Goal: Use online tool/utility: Use online tool/utility

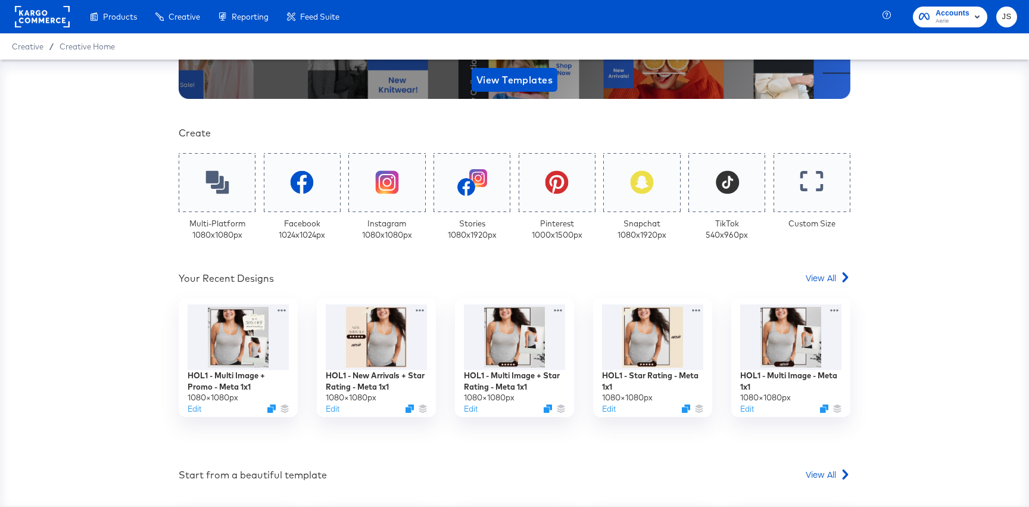
scroll to position [200, 0]
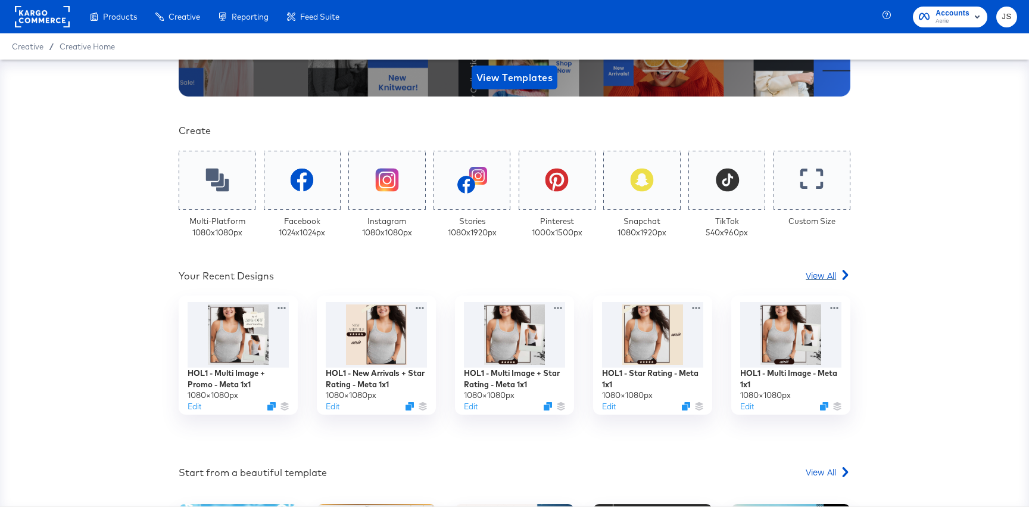
click at [841, 269] on div at bounding box center [846, 275] width 10 height 12
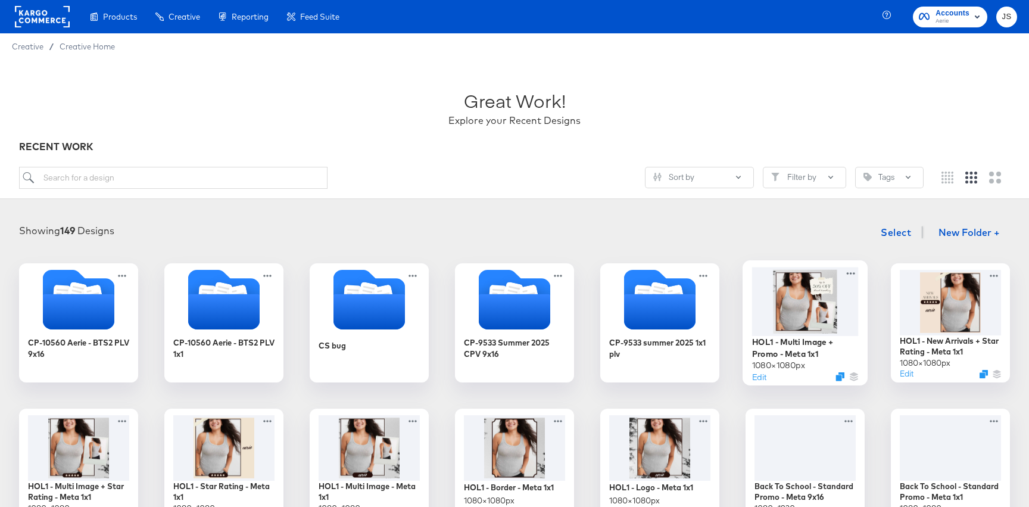
click at [785, 334] on div at bounding box center [805, 301] width 107 height 69
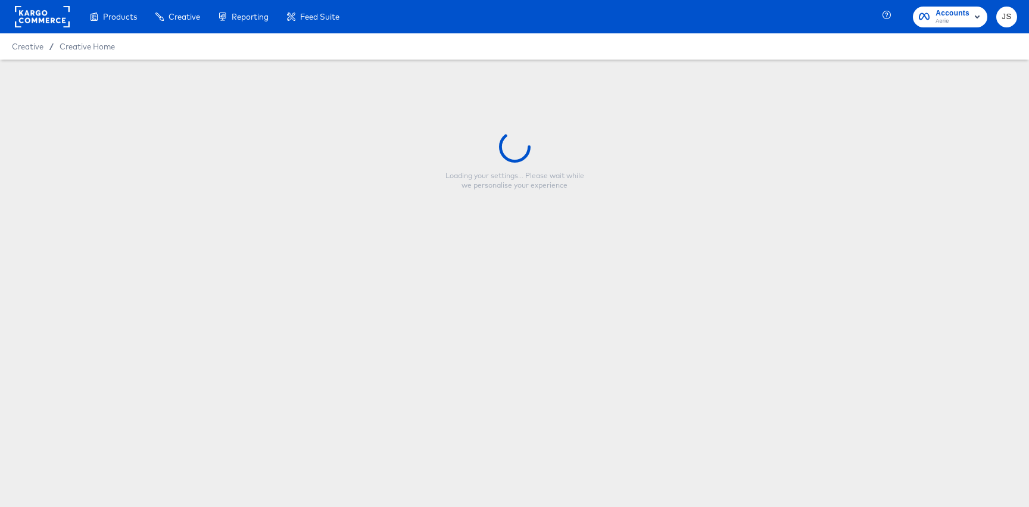
type input "HOL1 - Multi Image + Promo - Meta 1x1"
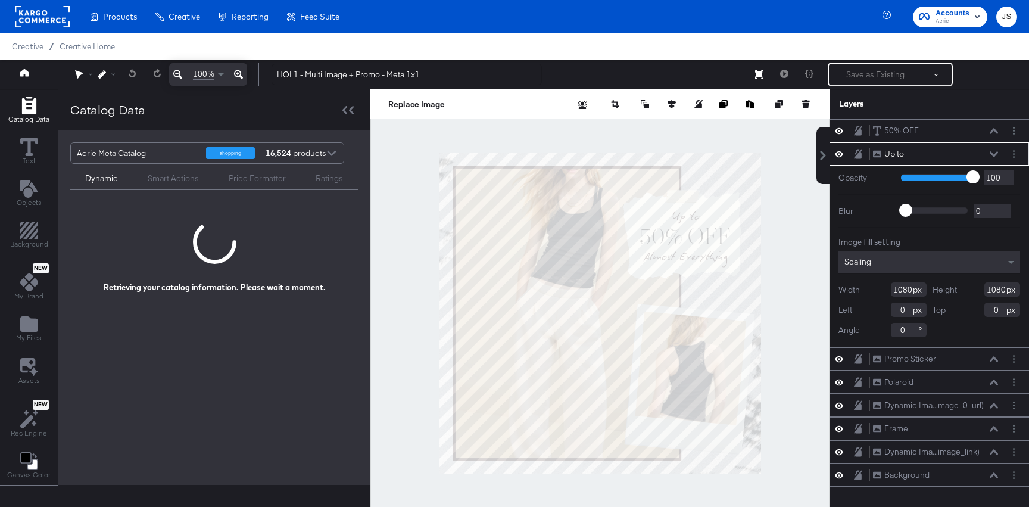
click at [988, 153] on div "Up to Up to" at bounding box center [936, 154] width 126 height 13
click at [989, 154] on div "Up to Up to" at bounding box center [936, 154] width 126 height 13
click at [994, 152] on icon at bounding box center [994, 154] width 8 height 6
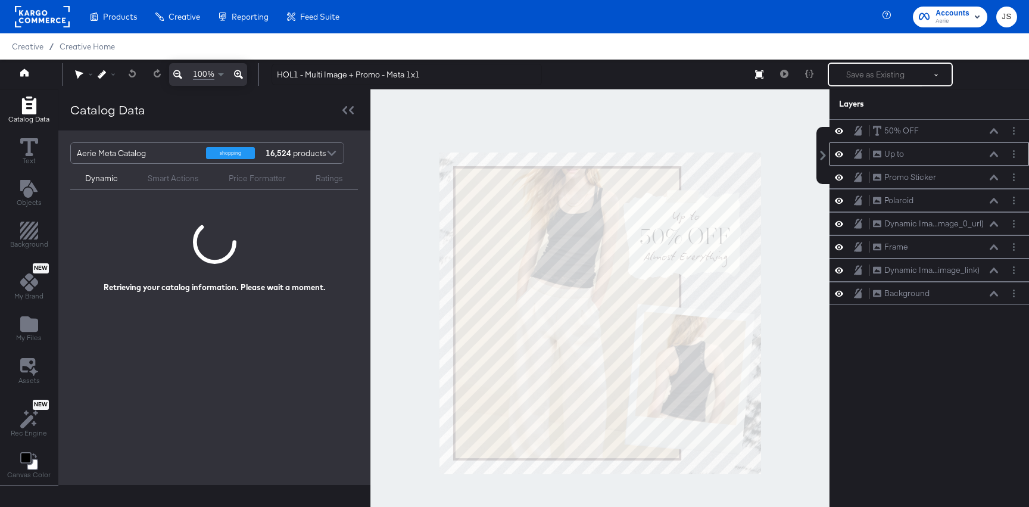
click at [838, 152] on icon at bounding box center [839, 154] width 8 height 10
click at [838, 152] on icon at bounding box center [839, 155] width 8 height 8
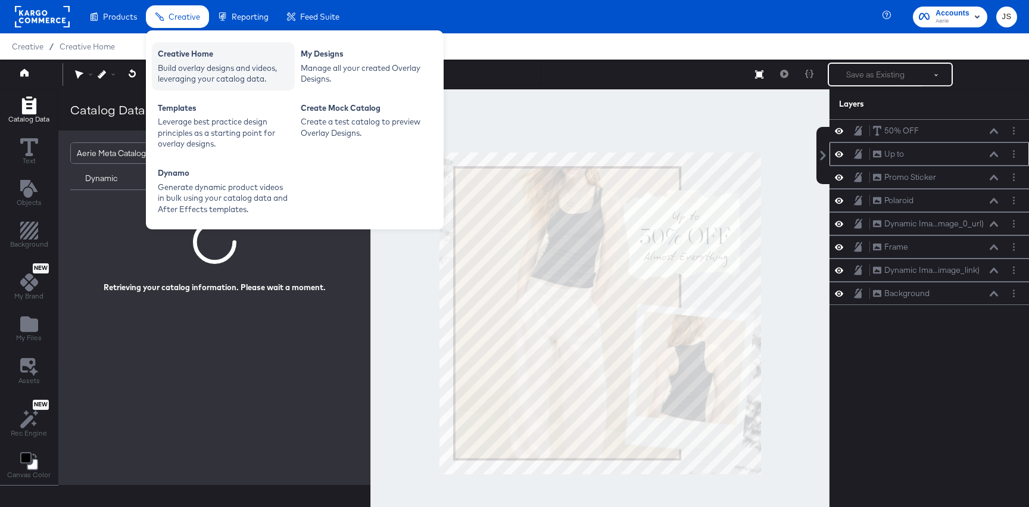
click at [207, 45] on div "Creative Home Build overlay designs and videos, leveraging your catalog data." at bounding box center [223, 66] width 143 height 48
click at [208, 61] on div "Creative Home" at bounding box center [223, 55] width 131 height 14
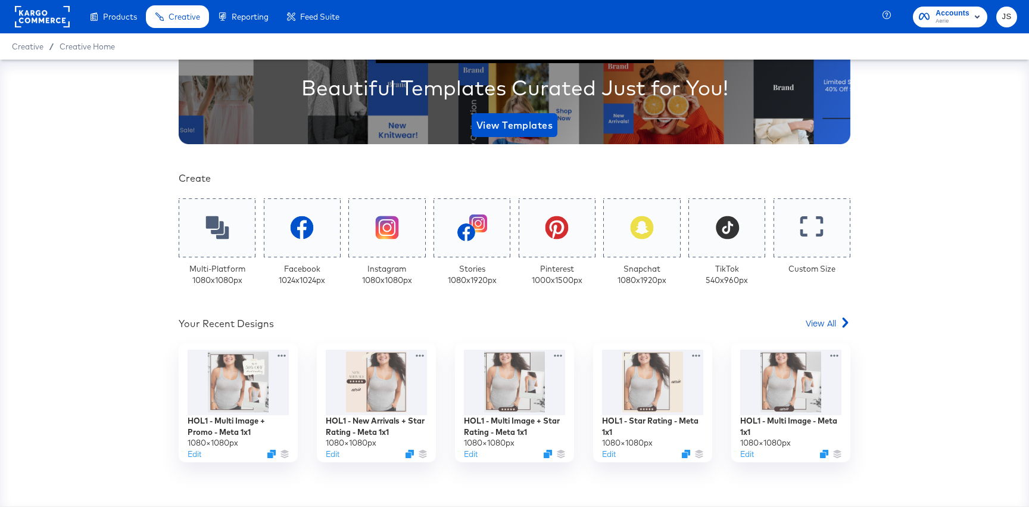
scroll to position [382, 0]
